Goal: Information Seeking & Learning: Learn about a topic

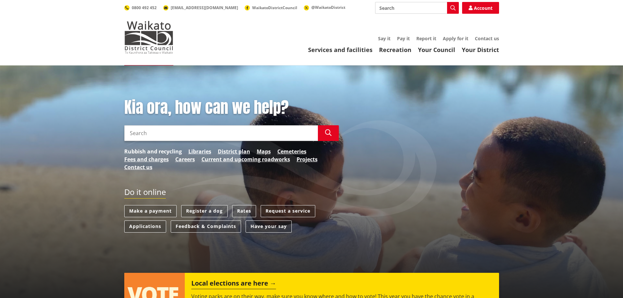
click at [173, 151] on link "Rubbish and recycling" at bounding box center [153, 151] width 58 height 8
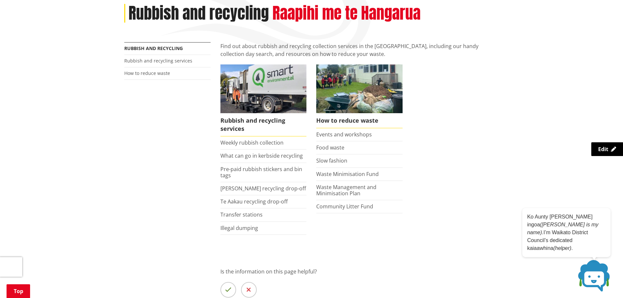
scroll to position [65, 0]
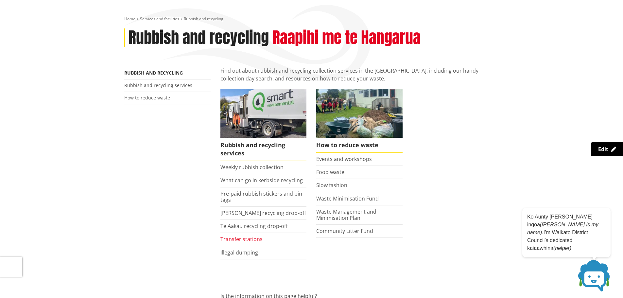
click at [251, 240] on link "Transfer stations" at bounding box center [241, 238] width 42 height 7
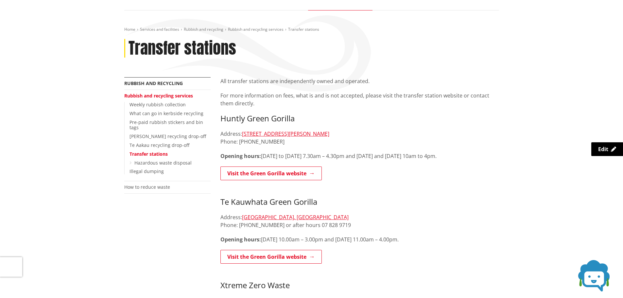
scroll to position [65, 0]
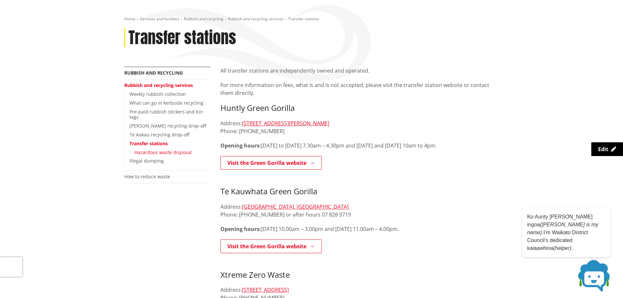
click at [182, 149] on link "Hazardous waste disposal" at bounding box center [162, 152] width 57 height 6
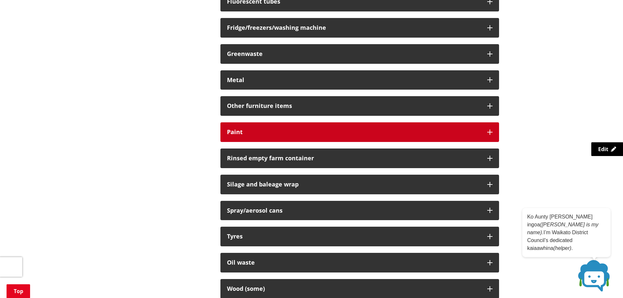
scroll to position [458, 0]
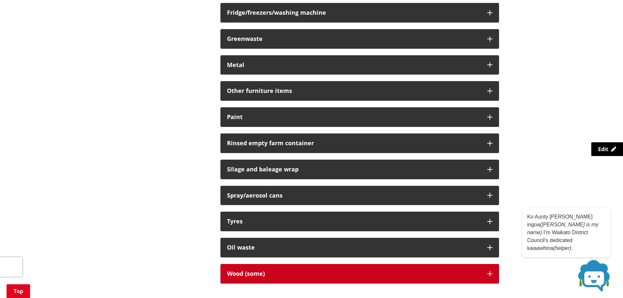
click at [485, 275] on button "Wood (some)" at bounding box center [359, 274] width 279 height 20
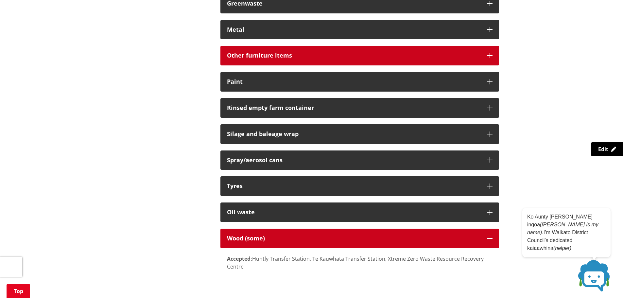
scroll to position [490, 0]
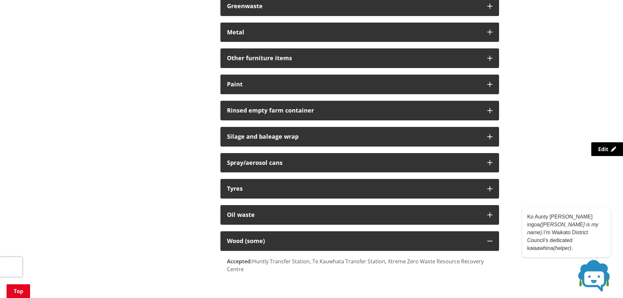
click at [143, 42] on div "More from this section Rubbish and recycling Rubbish and recycling services Wee…" at bounding box center [311, 10] width 384 height 736
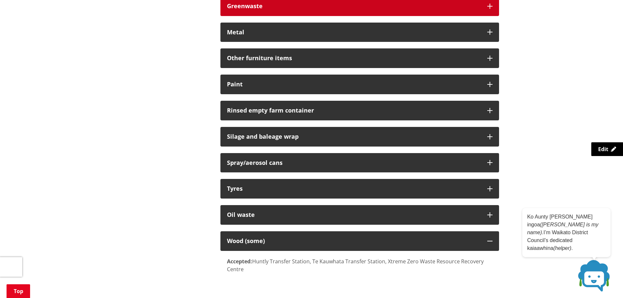
click at [492, 6] on icon "button" at bounding box center [489, 6] width 5 height 5
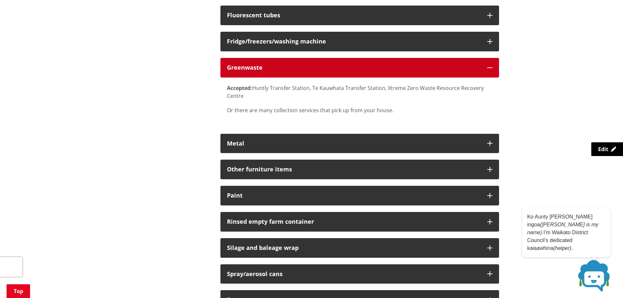
scroll to position [425, 0]
